Goal: Task Accomplishment & Management: Manage account settings

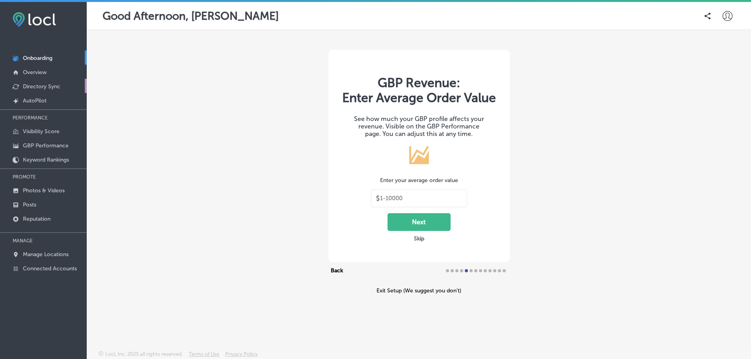
type input "30"
click at [42, 255] on p "Manage Locations" at bounding box center [46, 254] width 46 height 7
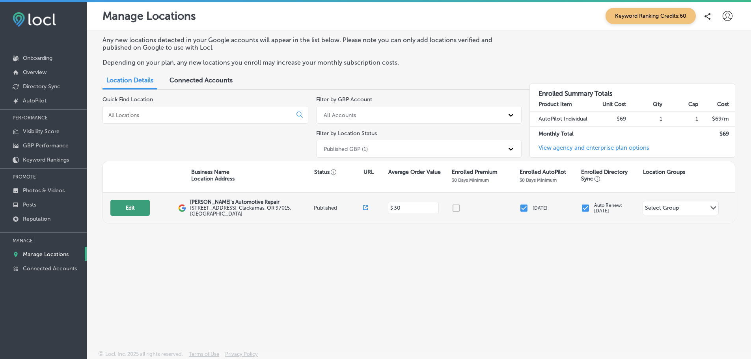
click at [134, 209] on button "Edit" at bounding box center [129, 208] width 39 height 16
select select "US"
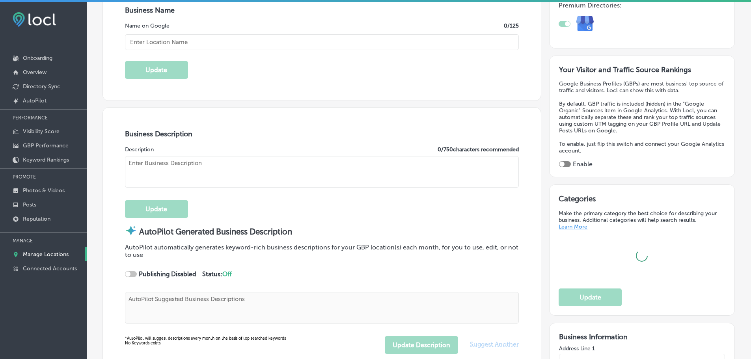
type input "[PERSON_NAME]'s Automotive Repair"
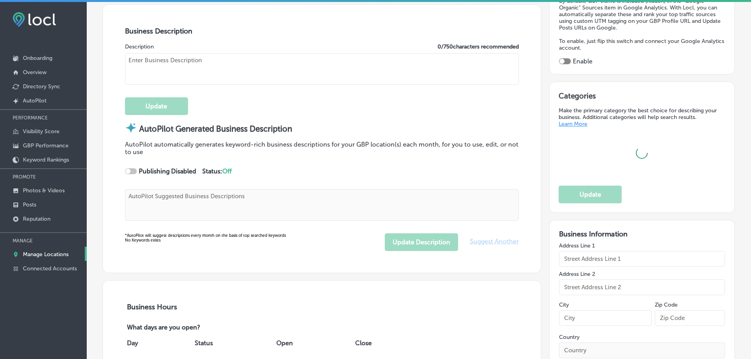
scroll to position [355, 0]
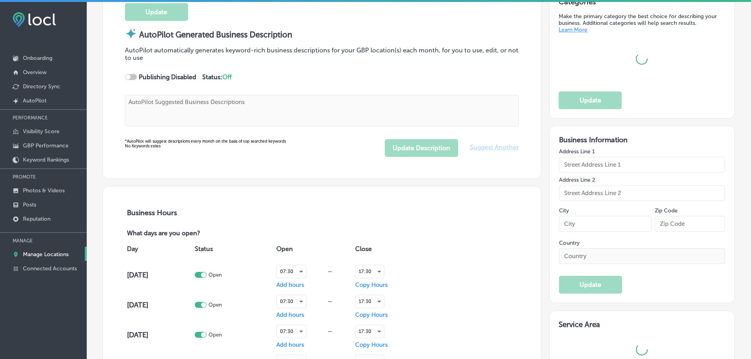
type textarea "Welcome to [PERSON_NAME]'s Automotive Repair, your trusted family-owned auto sh…"
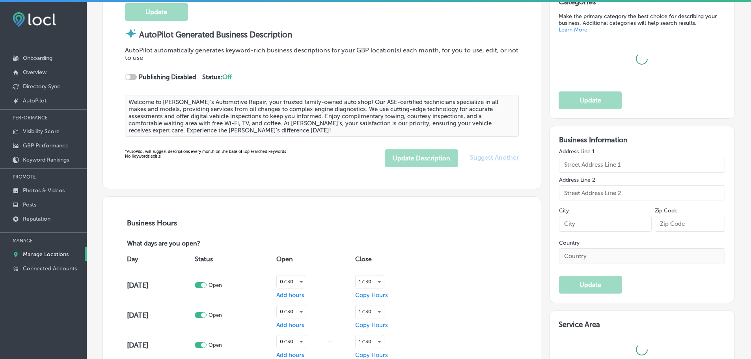
type input "[STREET_ADDRESS]"
type input "Clackamas"
type input "97015"
type input "US"
type input "[URL][DOMAIN_NAME]"
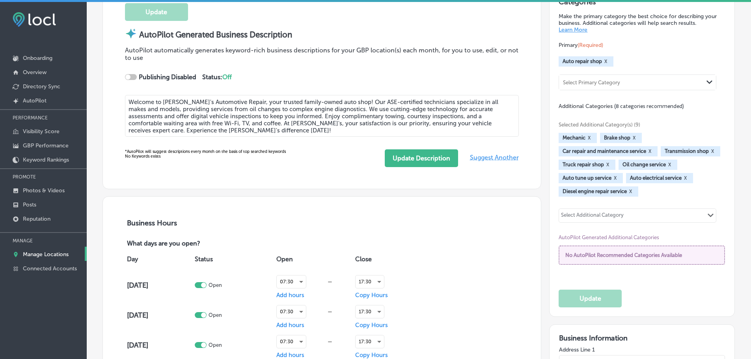
checkbox input "true"
type input "30"
checkbox input "true"
type textarea "Welcome to [PERSON_NAME]'s Automotive Repair, your trusted family-owned auto sh…"
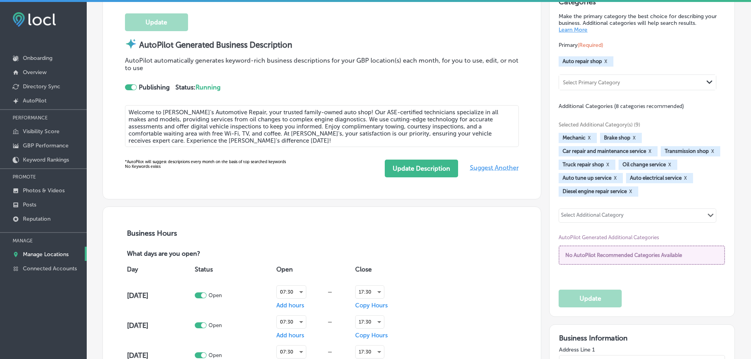
type input "[PHONE_NUMBER]"
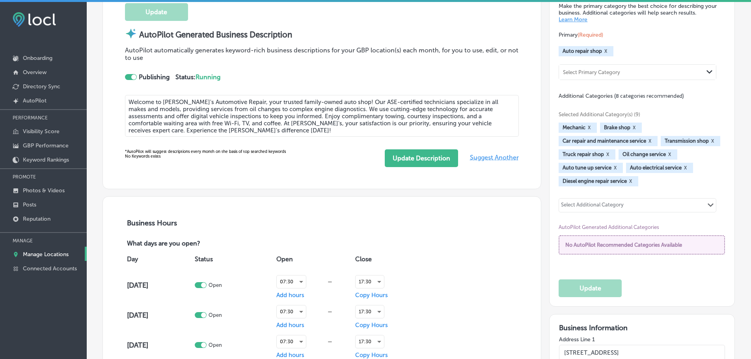
select select "US"
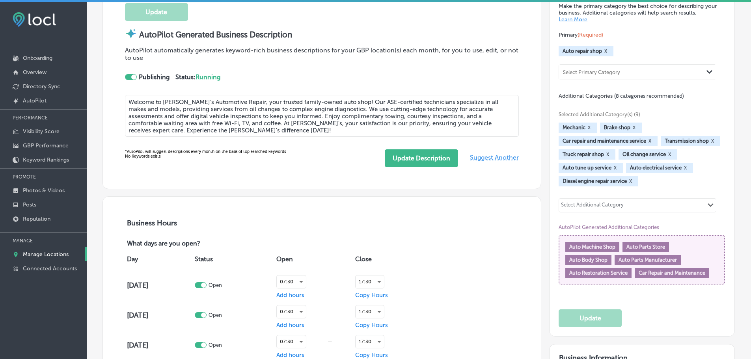
drag, startPoint x: 199, startPoint y: 131, endPoint x: 129, endPoint y: 102, distance: 75.4
click at [129, 102] on textarea "Welcome to [PERSON_NAME]'s Automotive Repair, your trusted family-owned auto sh…" at bounding box center [322, 116] width 394 height 42
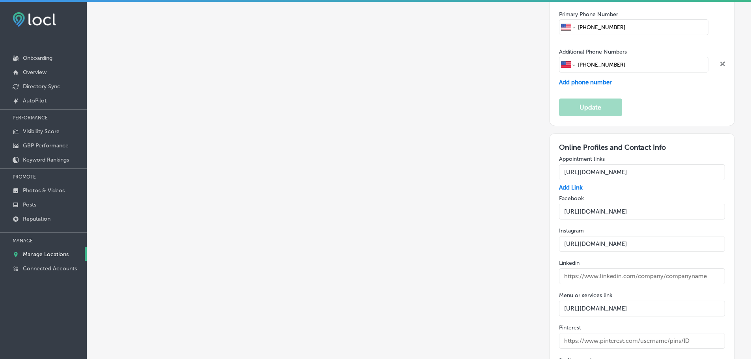
scroll to position [1271, 0]
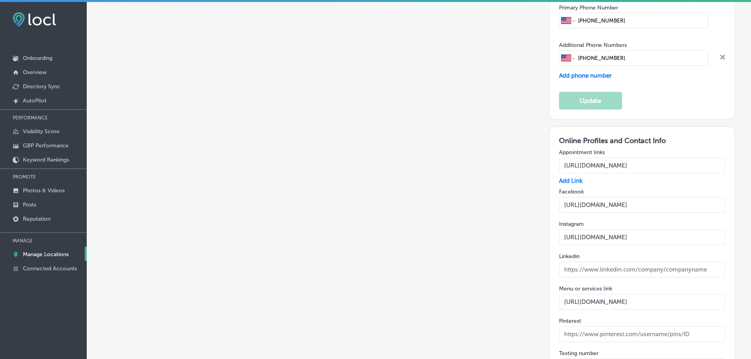
click at [611, 197] on input "[URL][DOMAIN_NAME]" at bounding box center [642, 205] width 166 height 16
